Goal: Task Accomplishment & Management: Manage account settings

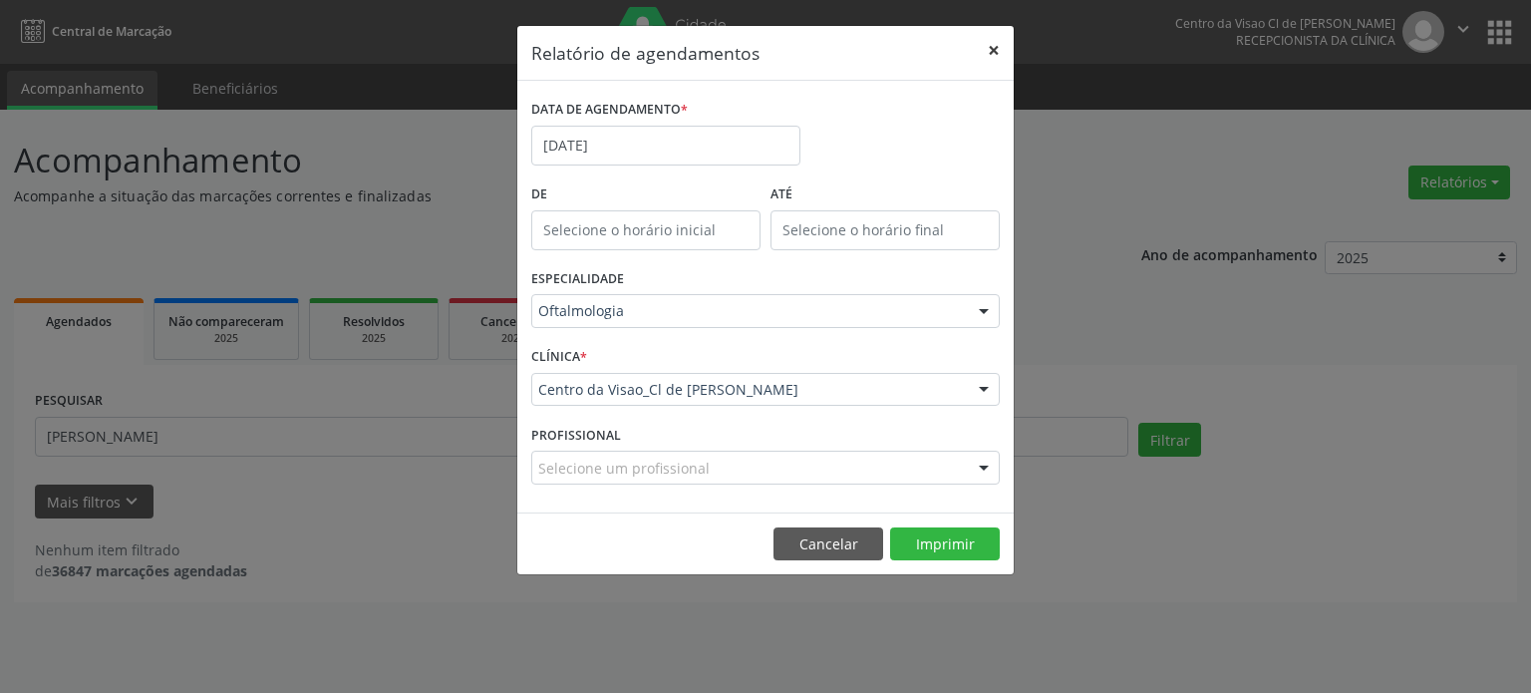
click at [1006, 51] on button "×" at bounding box center [994, 50] width 40 height 49
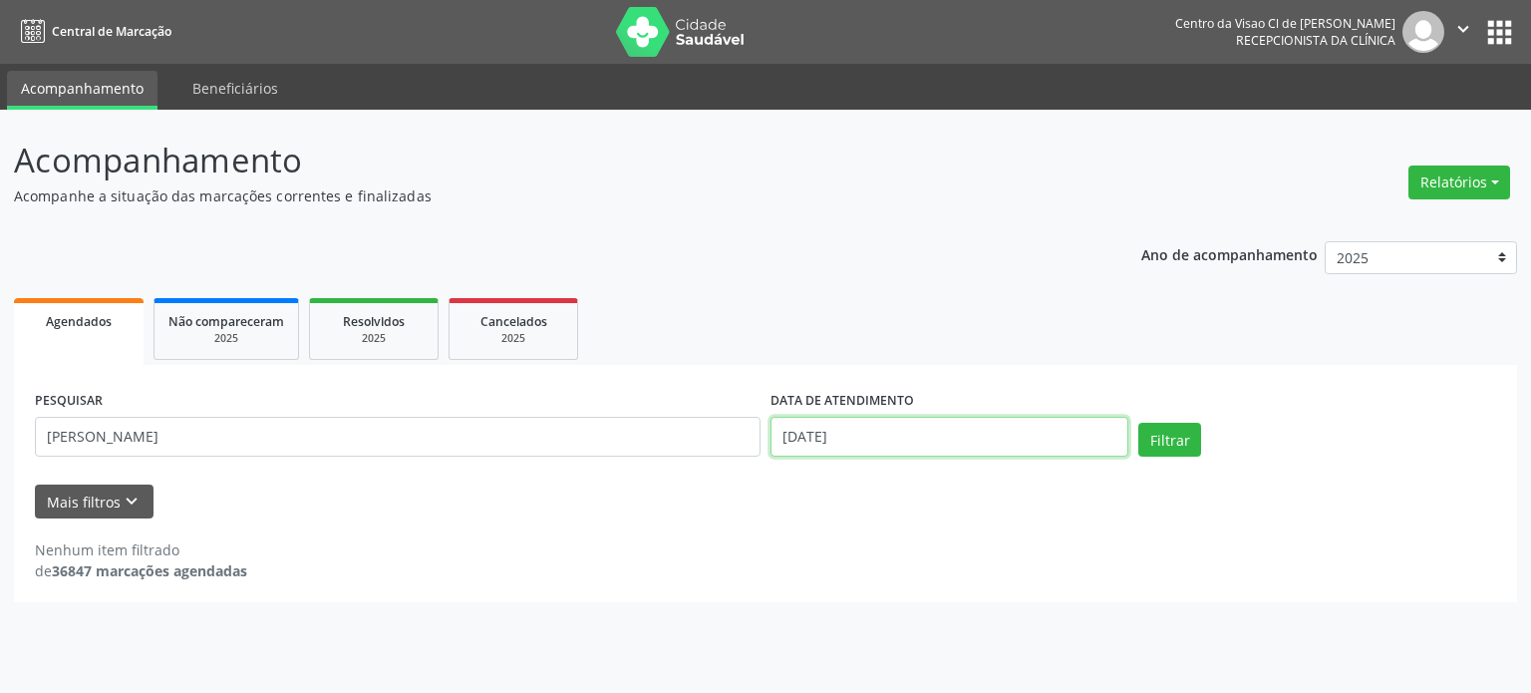
click at [809, 452] on input "[DATE]" at bounding box center [950, 437] width 358 height 40
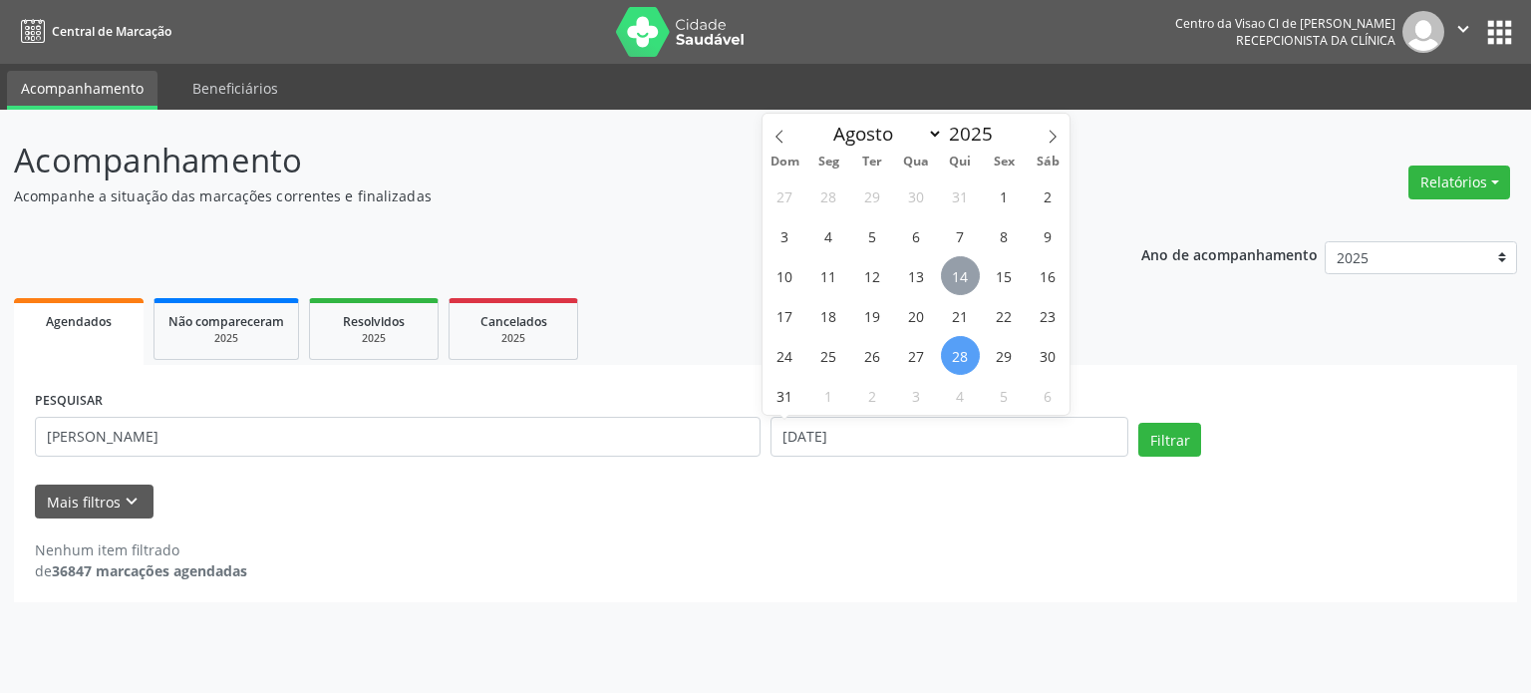
click at [957, 284] on span "14" at bounding box center [960, 275] width 39 height 39
type input "[DATE]"
click at [957, 284] on span "14" at bounding box center [960, 275] width 39 height 39
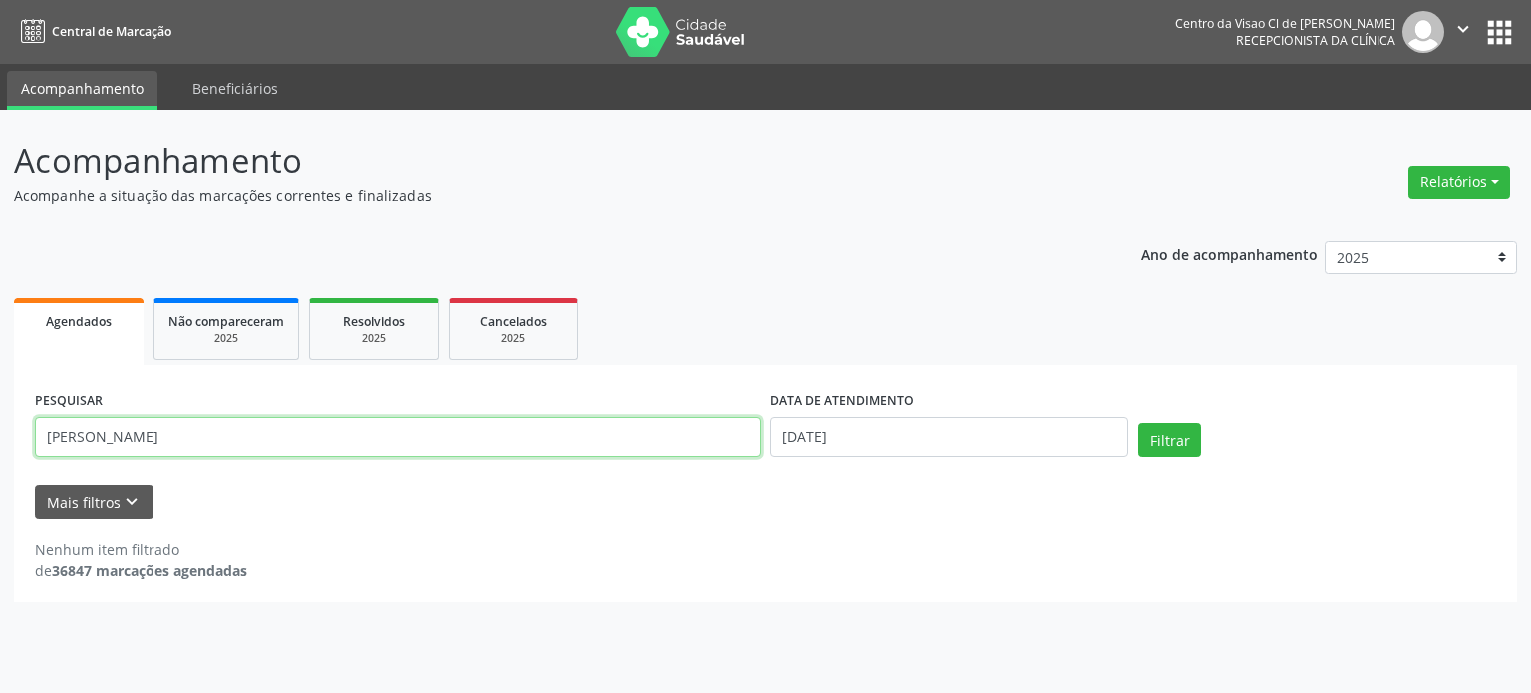
click at [437, 440] on input "[PERSON_NAME]" at bounding box center [398, 437] width 726 height 40
drag, startPoint x: 437, startPoint y: 440, endPoint x: 0, endPoint y: 450, distance: 436.7
click at [0, 454] on div "Acompanhamento Acompanhe a situação das marcações correntes e finalizadas Relat…" at bounding box center [765, 401] width 1531 height 583
type input "REGINA"
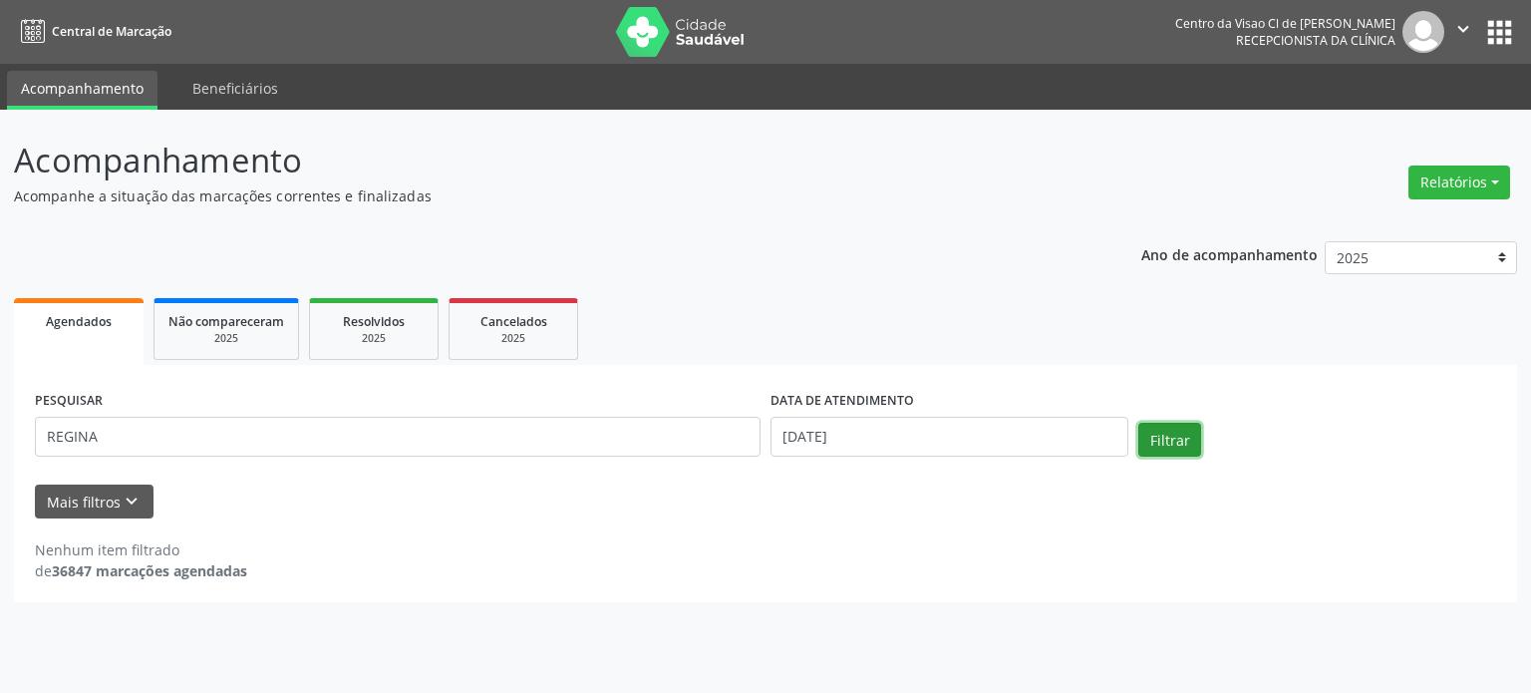
click at [1187, 428] on button "Filtrar" at bounding box center [1169, 440] width 63 height 34
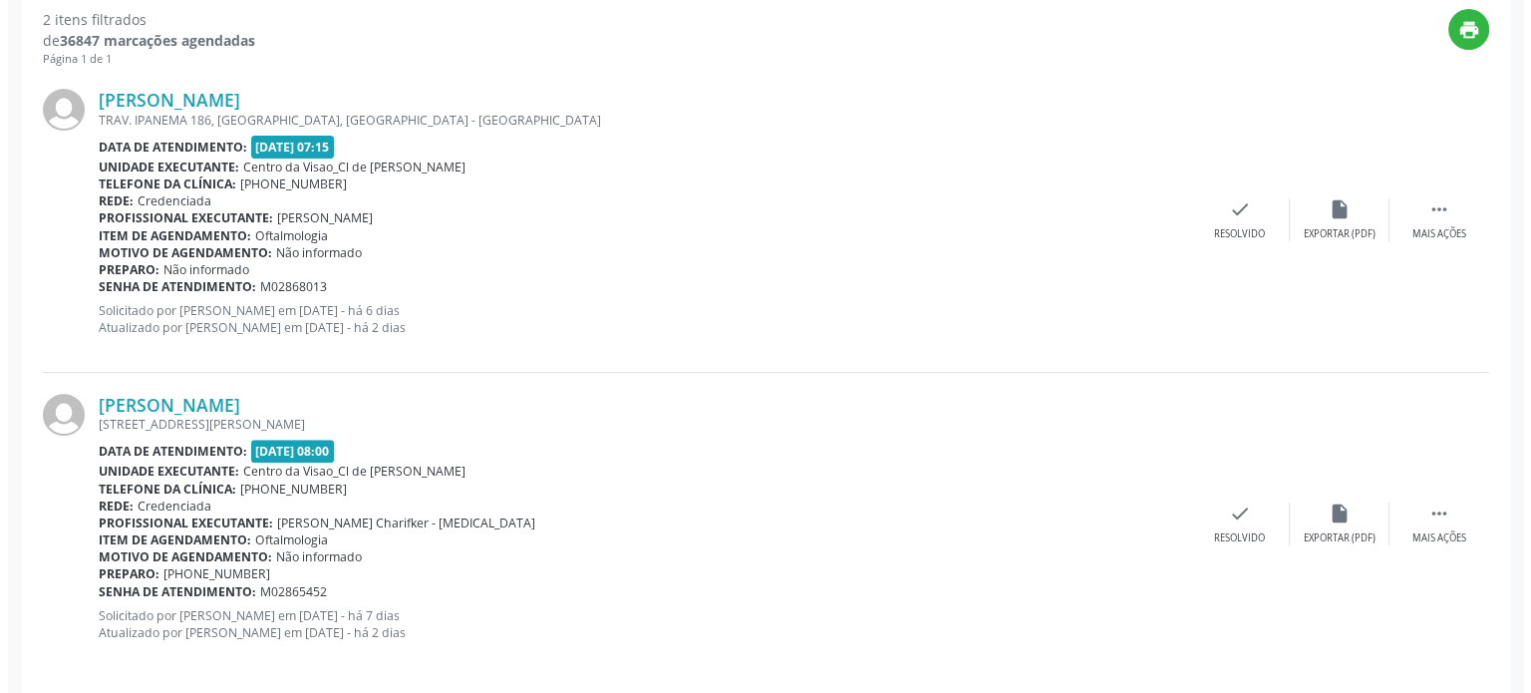
scroll to position [546, 0]
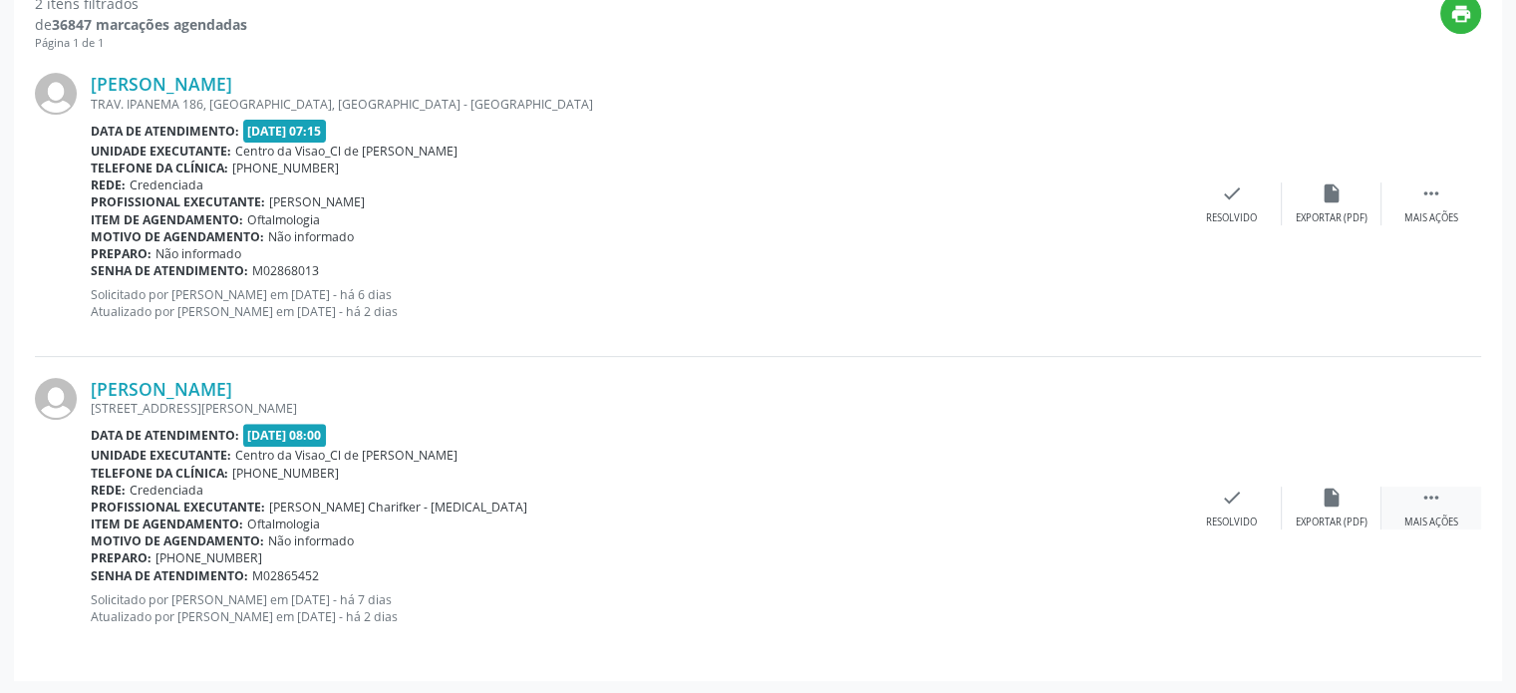
click at [1439, 498] on icon "" at bounding box center [1431, 497] width 22 height 22
click at [1219, 509] on div "cancel Cancelar" at bounding box center [1232, 507] width 100 height 43
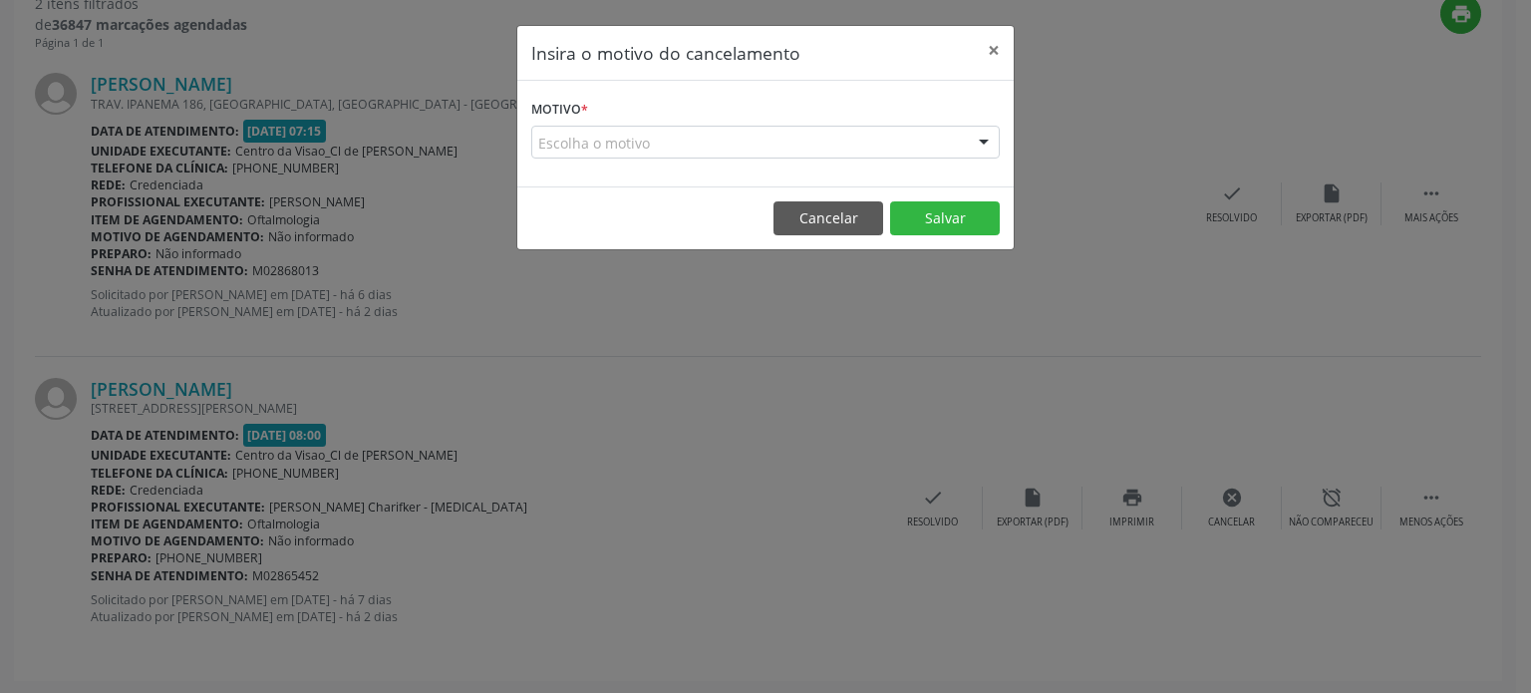
click at [751, 149] on div "Escolha o motivo" at bounding box center [765, 143] width 468 height 34
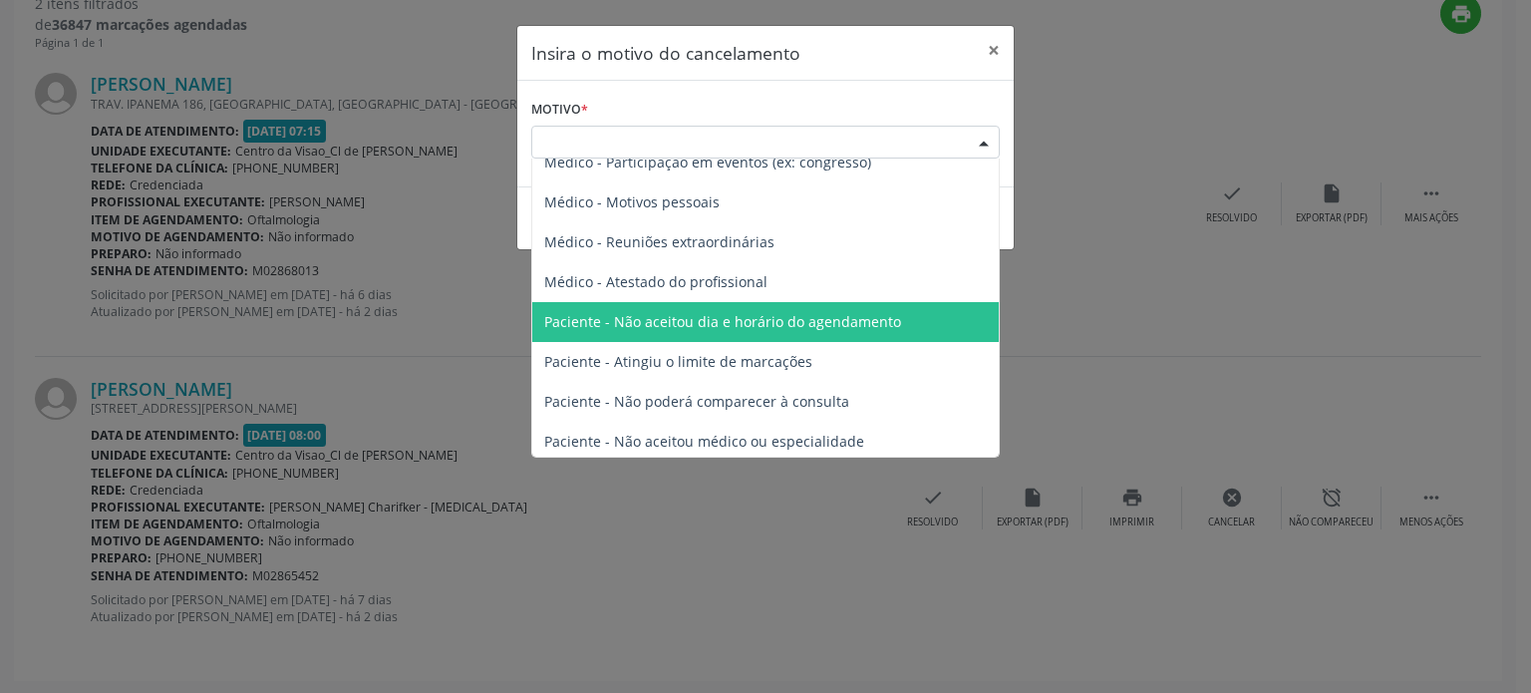
scroll to position [100, 0]
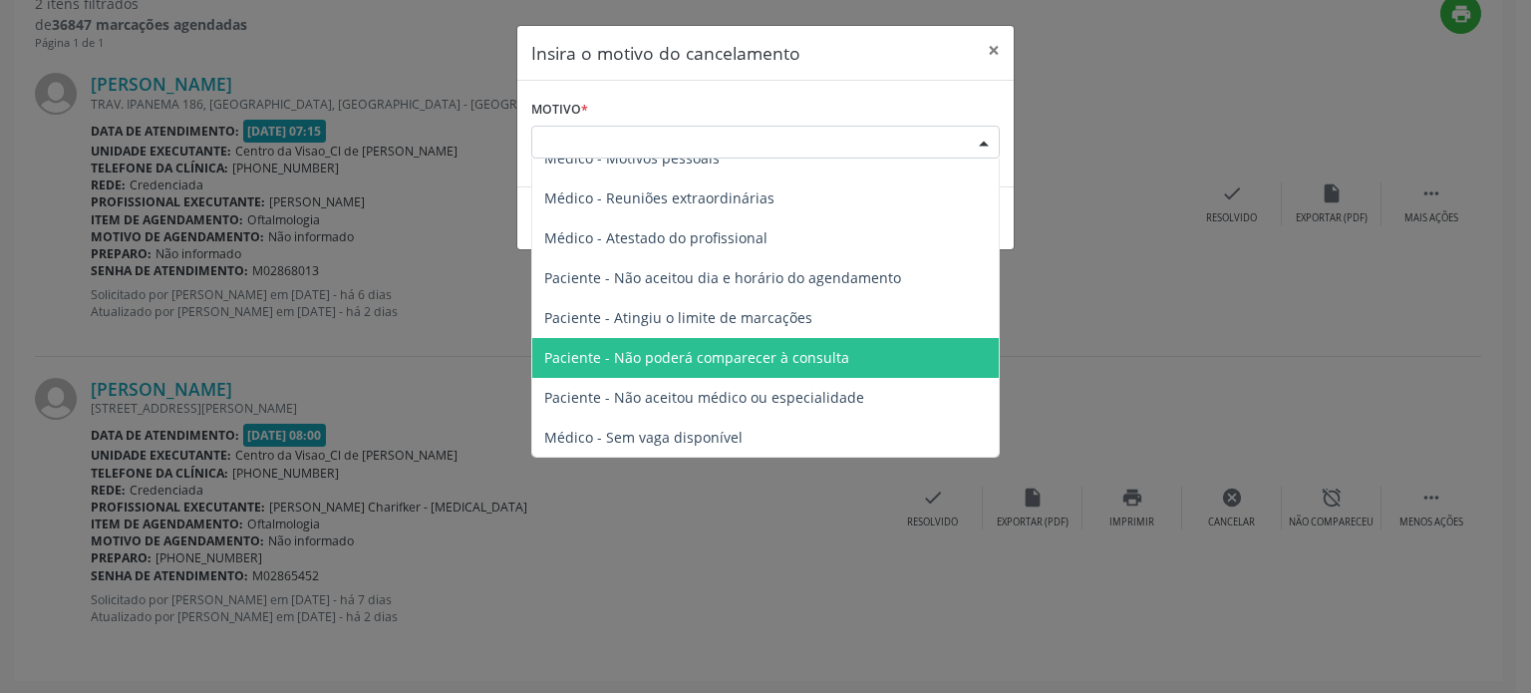
click at [682, 348] on span "Paciente - Não poderá comparecer à consulta" at bounding box center [696, 357] width 305 height 19
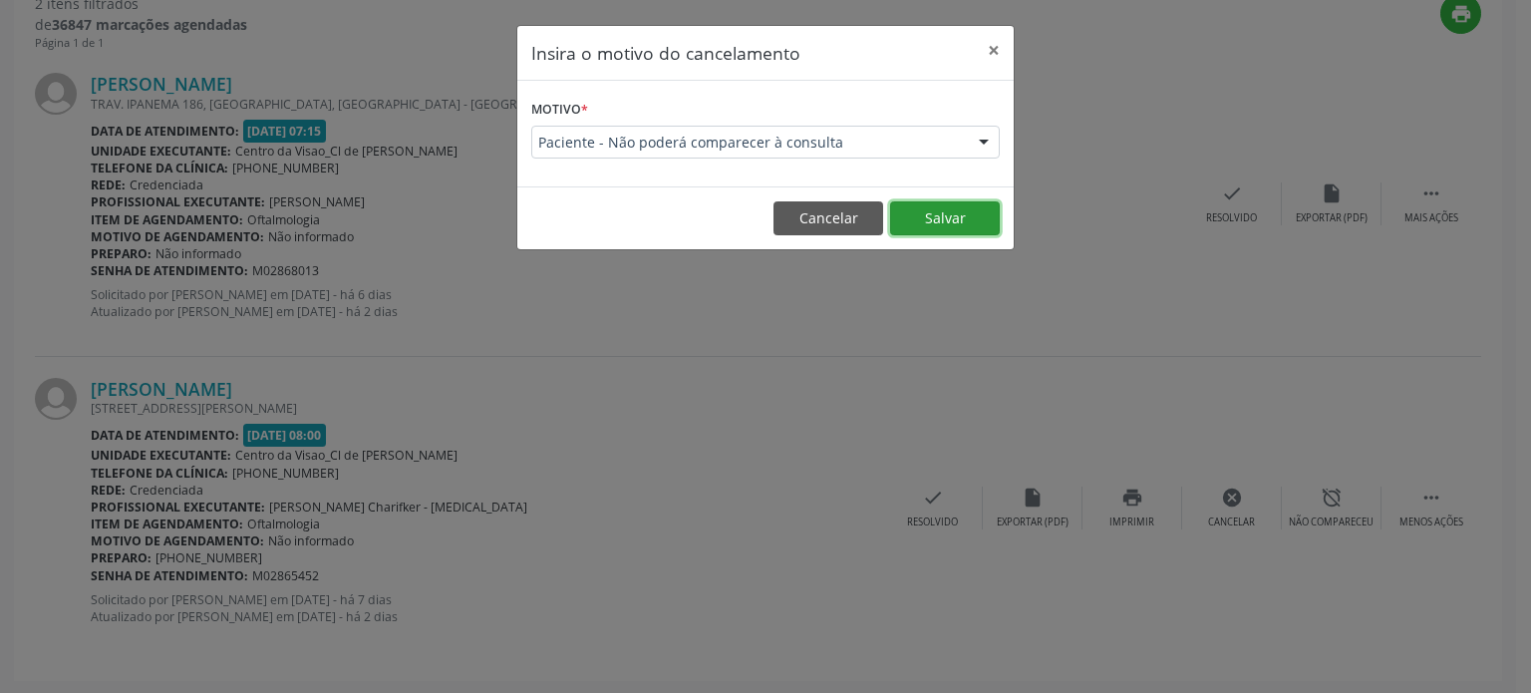
click at [956, 207] on button "Salvar" at bounding box center [945, 218] width 110 height 34
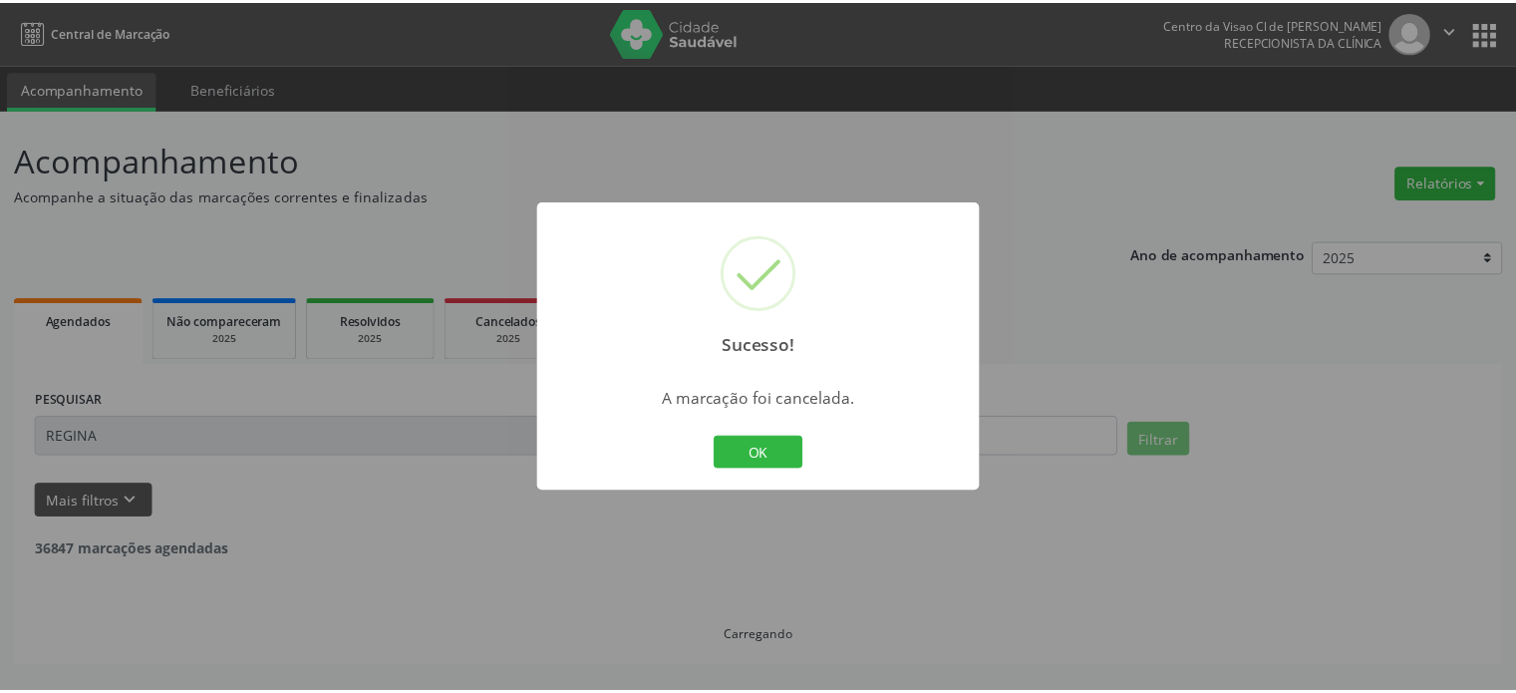
scroll to position [0, 0]
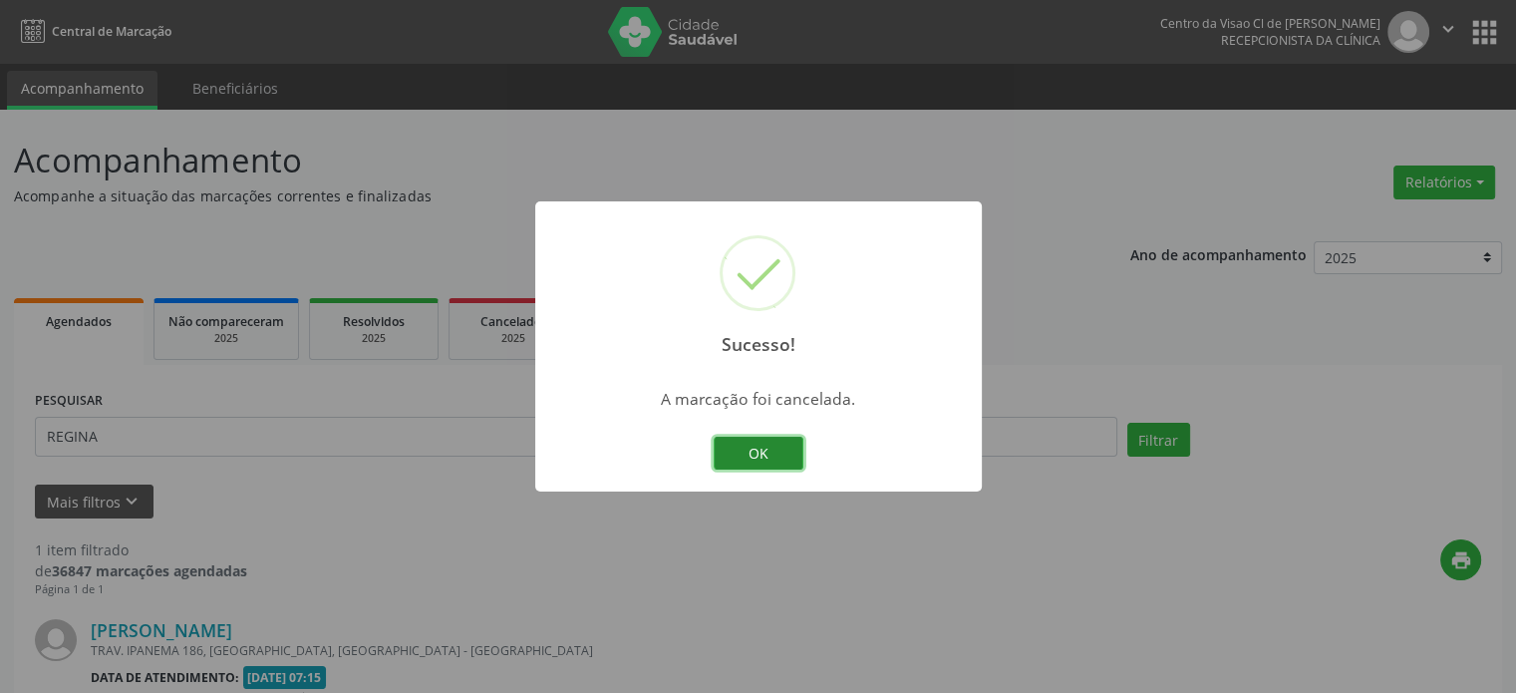
click at [742, 449] on button "OK" at bounding box center [759, 454] width 90 height 34
